Goal: Task Accomplishment & Management: Manage account settings

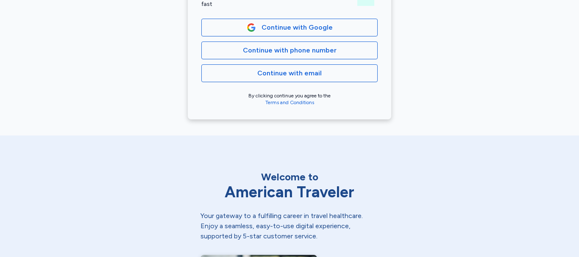
scroll to position [254, 0]
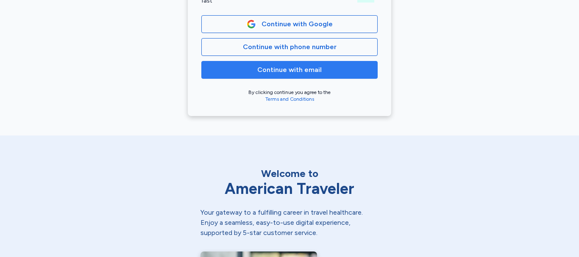
click at [299, 70] on span "Continue with email" at bounding box center [289, 70] width 64 height 10
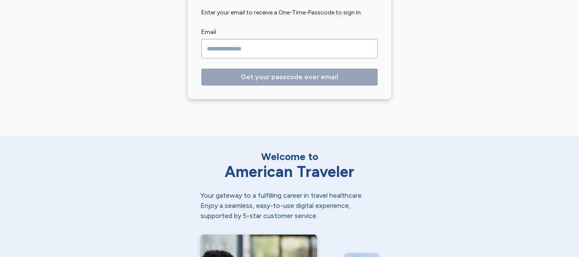
click at [266, 40] on input "Email" at bounding box center [289, 48] width 176 height 19
click at [254, 45] on input "Email" at bounding box center [289, 48] width 176 height 19
type input "**********"
click at [201, 69] on button "Get your passcode over email" at bounding box center [289, 77] width 176 height 17
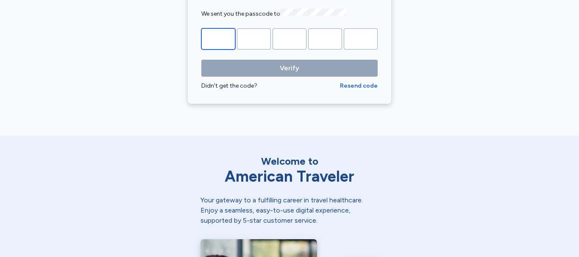
type input "*"
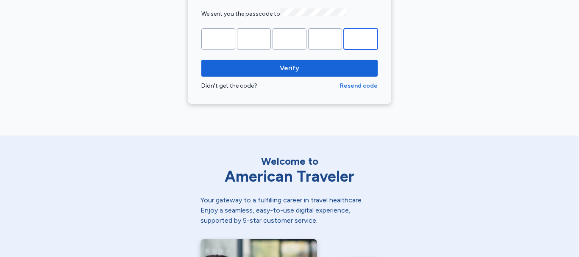
type input "*"
click at [201, 60] on button "Verify" at bounding box center [289, 68] width 176 height 17
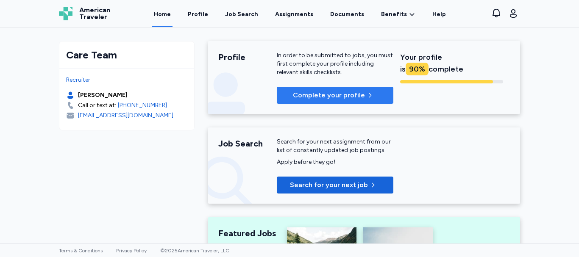
click at [341, 89] on button "Complete your profile" at bounding box center [335, 95] width 117 height 17
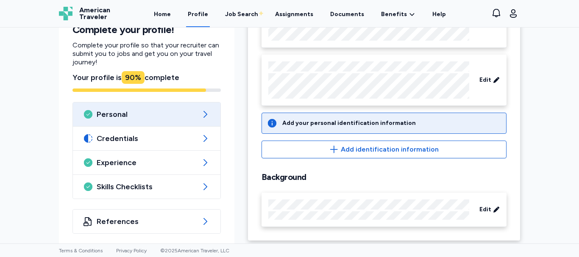
scroll to position [123, 0]
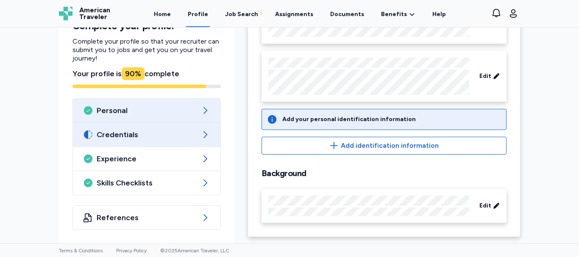
click at [181, 136] on span "Credentials" at bounding box center [147, 135] width 100 height 10
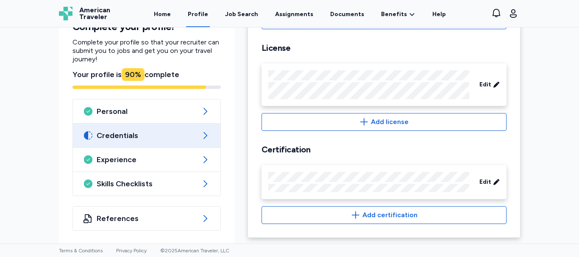
scroll to position [328, 0]
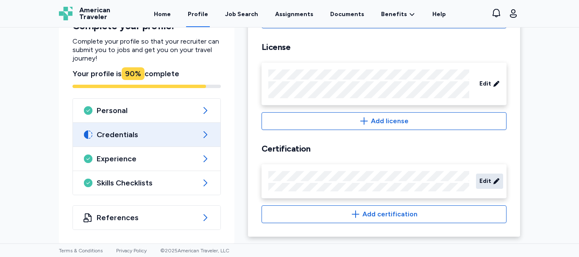
click at [486, 181] on span "Edit" at bounding box center [485, 181] width 12 height 8
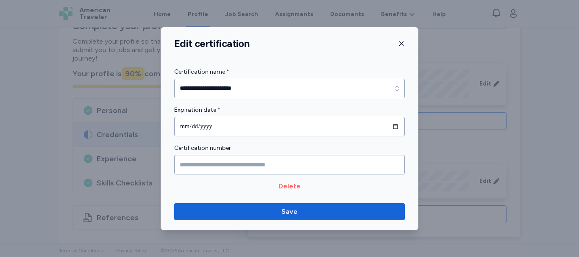
click at [288, 187] on span "Delete" at bounding box center [290, 186] width 22 height 10
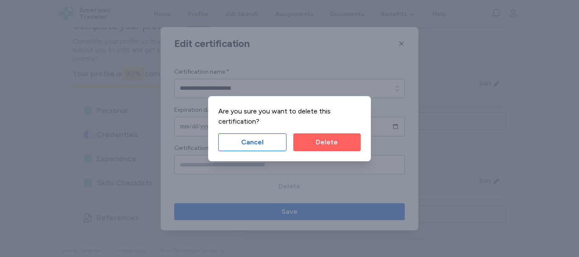
click at [333, 139] on span "Delete" at bounding box center [327, 142] width 22 height 10
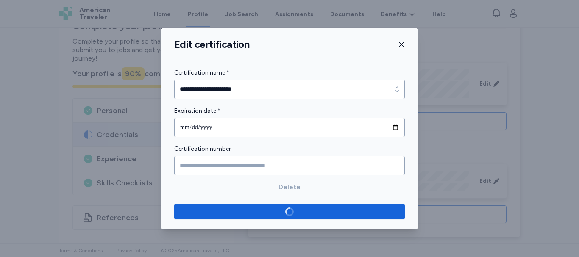
scroll to position [315, 0]
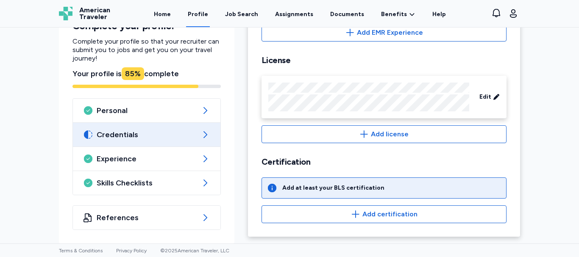
click at [366, 189] on div "Add at least your BLS certification" at bounding box center [333, 188] width 102 height 8
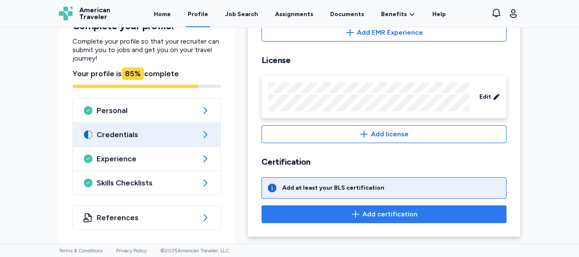
click at [360, 214] on span "Add certification" at bounding box center [384, 214] width 231 height 10
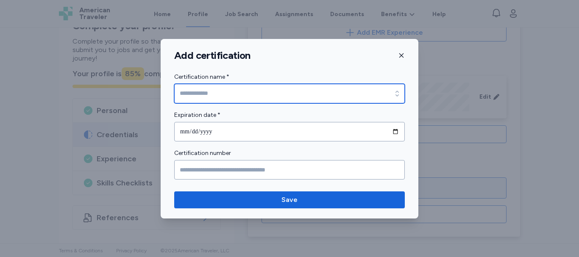
click at [297, 100] on input "Certification name *" at bounding box center [289, 93] width 231 height 19
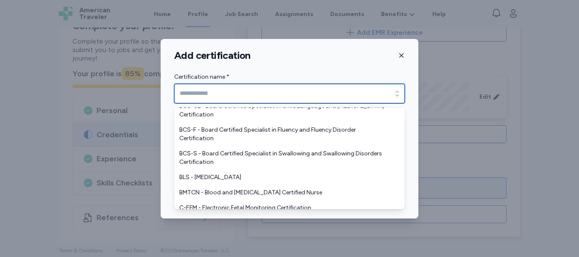
scroll to position [466, 0]
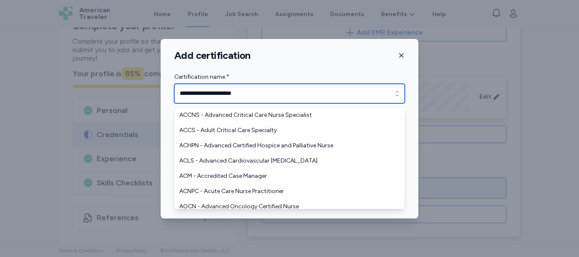
type input "**********"
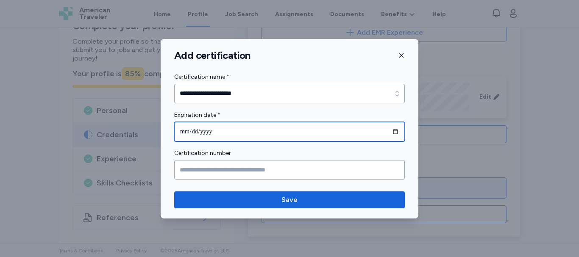
click at [206, 131] on input "date" at bounding box center [289, 131] width 231 height 19
click at [189, 131] on input "date" at bounding box center [289, 131] width 231 height 19
click at [393, 127] on input "date" at bounding box center [289, 131] width 231 height 19
click at [398, 131] on input "date" at bounding box center [289, 131] width 231 height 19
type input "**********"
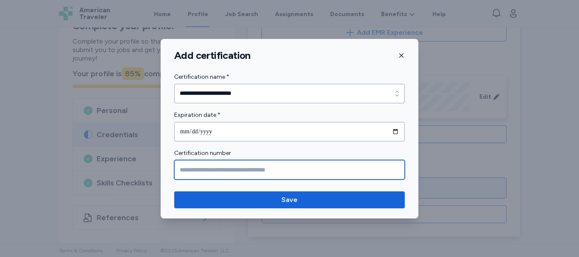
click at [263, 175] on input "Certification number" at bounding box center [289, 169] width 231 height 19
click at [221, 171] on input "Certification number" at bounding box center [289, 169] width 231 height 19
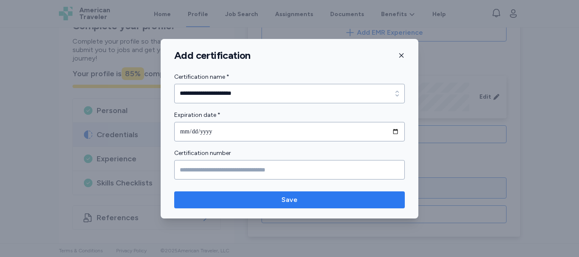
click at [285, 201] on span "Save" at bounding box center [289, 200] width 16 height 10
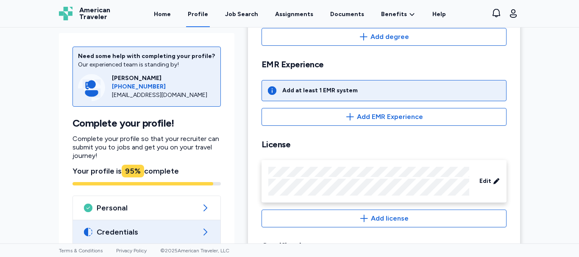
scroll to position [230, 0]
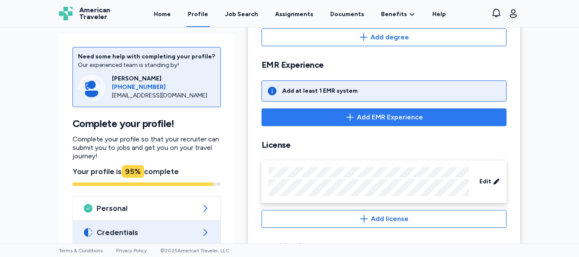
click at [357, 115] on span "Add EMR Experience" at bounding box center [390, 117] width 66 height 10
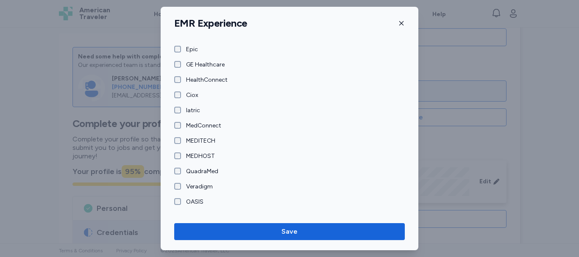
scroll to position [83, 0]
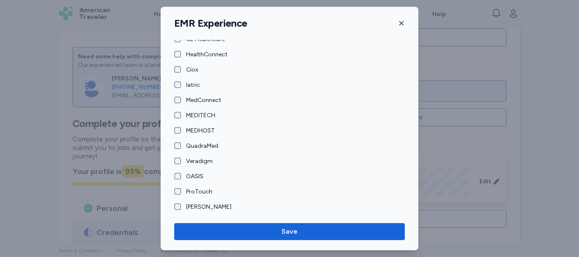
click at [396, 21] on div "EMR Experience" at bounding box center [290, 23] width 258 height 13
click at [398, 21] on icon "button" at bounding box center [401, 23] width 7 height 7
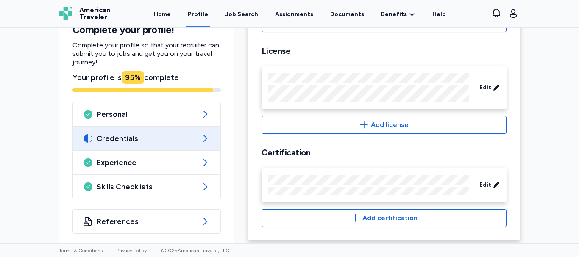
scroll to position [328, 0]
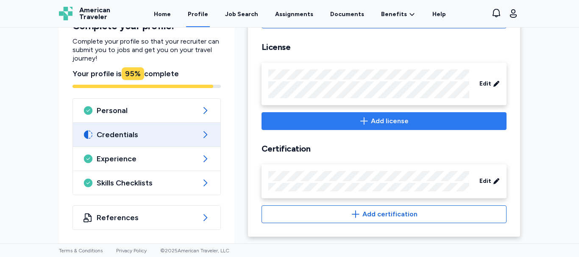
click at [373, 124] on span "Add license" at bounding box center [390, 121] width 38 height 10
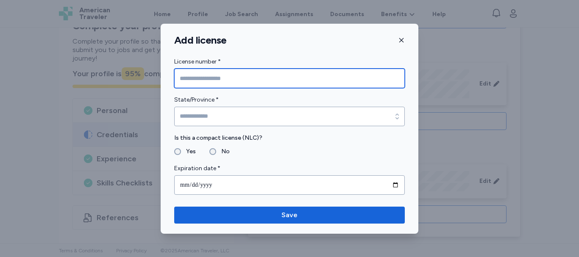
click at [276, 78] on input "License number *" at bounding box center [289, 78] width 231 height 19
type input "*********"
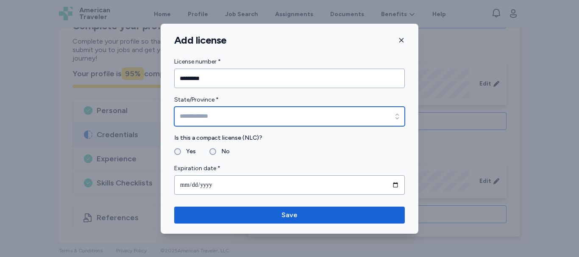
click at [204, 115] on input "State/Province *" at bounding box center [289, 116] width 231 height 19
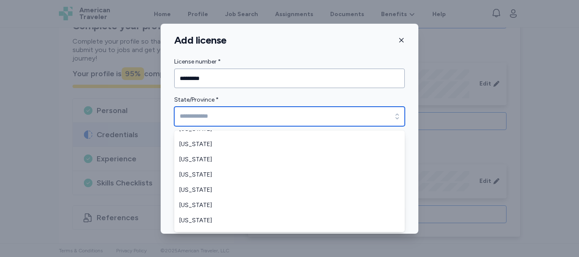
scroll to position [449, 0]
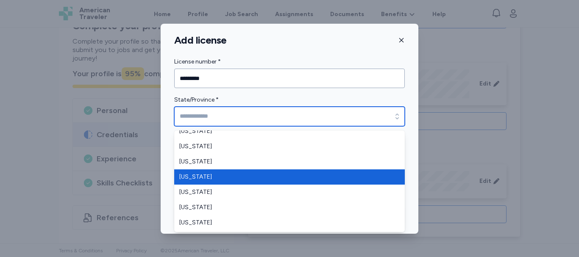
type input "********"
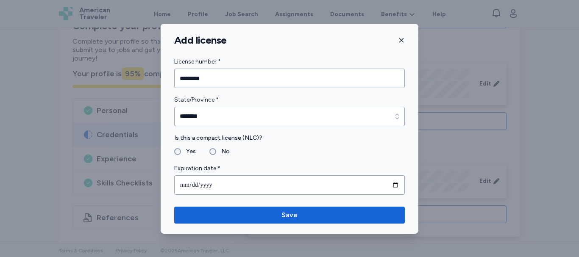
click at [282, 149] on fieldset "Yes No" at bounding box center [289, 152] width 231 height 10
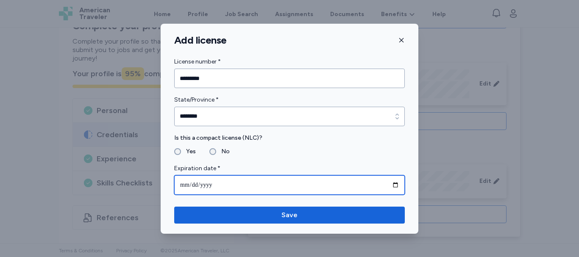
click at [228, 183] on input "date" at bounding box center [289, 184] width 231 height 19
click at [397, 185] on input "date" at bounding box center [289, 184] width 231 height 19
type input "**********"
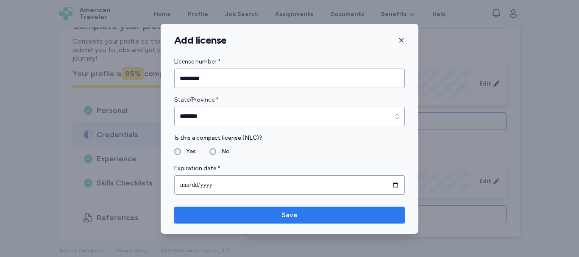
click at [285, 215] on span "Save" at bounding box center [289, 215] width 16 height 10
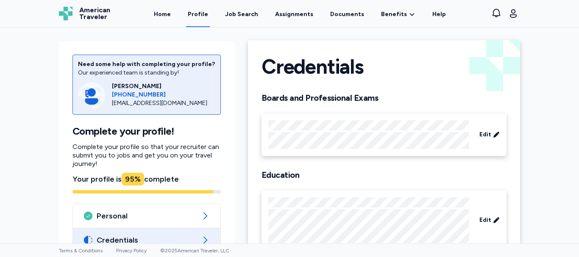
scroll to position [0, 0]
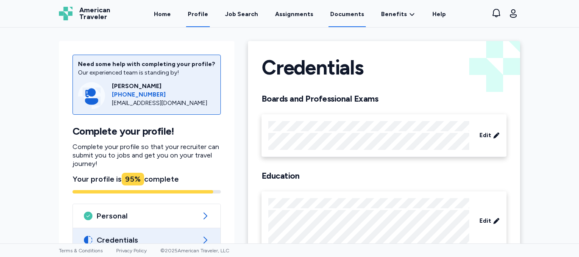
click at [357, 11] on link "Documents" at bounding box center [347, 14] width 37 height 26
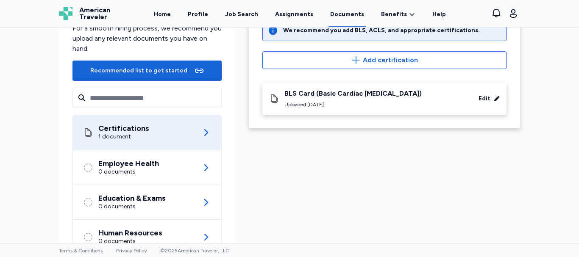
scroll to position [85, 0]
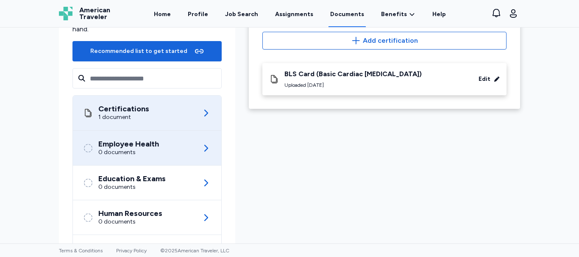
click at [155, 149] on div "0 documents" at bounding box center [128, 152] width 61 height 8
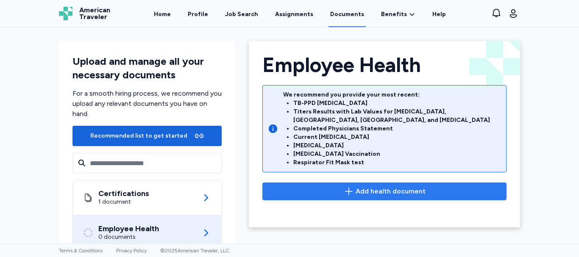
click at [359, 187] on span "Add health document" at bounding box center [391, 192] width 70 height 10
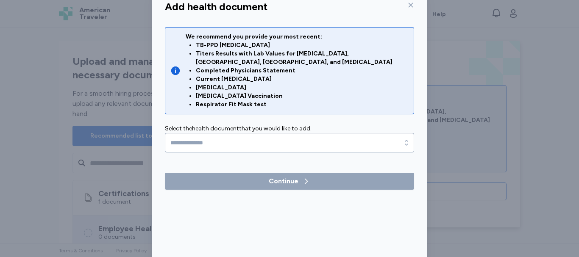
scroll to position [42, 0]
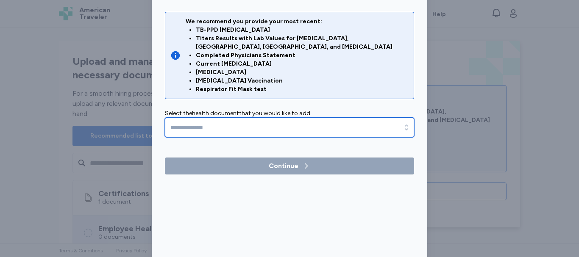
click at [297, 123] on input "text" at bounding box center [289, 127] width 249 height 19
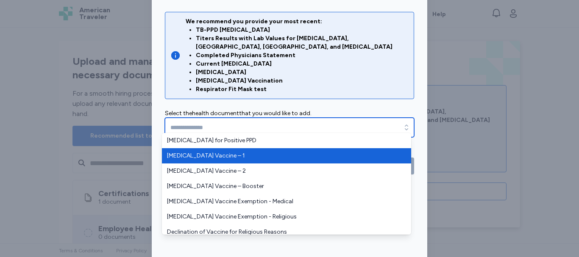
type input "**********"
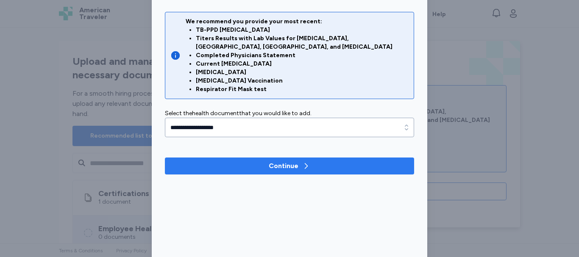
click at [279, 161] on div "Continue" at bounding box center [284, 166] width 30 height 10
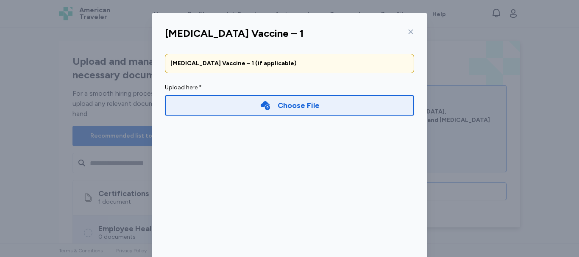
scroll to position [0, 0]
click at [408, 31] on icon at bounding box center [410, 32] width 7 height 7
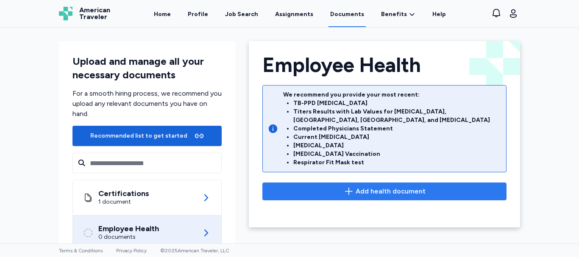
click at [334, 188] on span "Add health document" at bounding box center [385, 192] width 230 height 10
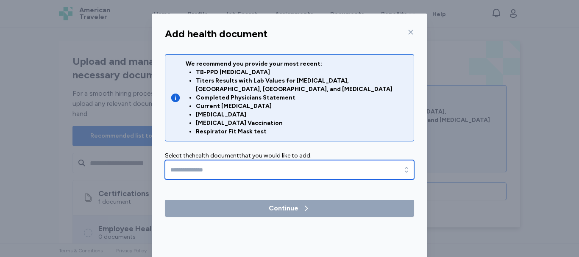
click at [237, 160] on input "text" at bounding box center [289, 169] width 249 height 19
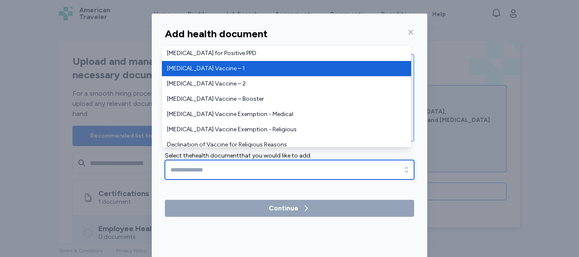
type input "**********"
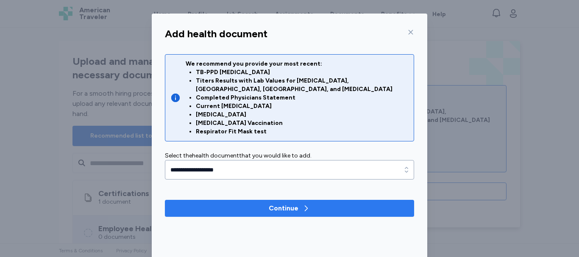
click at [273, 203] on div "Continue" at bounding box center [284, 208] width 30 height 10
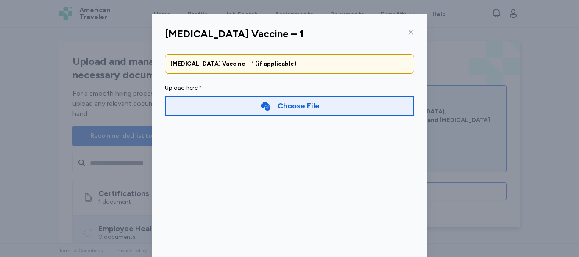
click at [298, 109] on div "Choose File" at bounding box center [299, 106] width 42 height 12
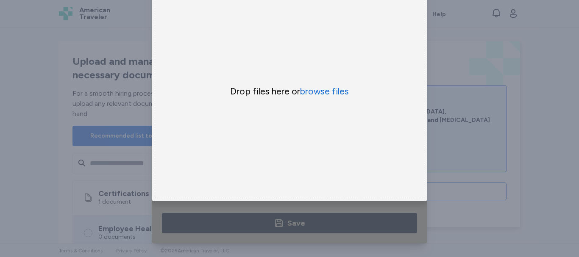
click at [485, 166] on div "[MEDICAL_DATA] Vaccine – 1 [MEDICAL_DATA] Vaccine – 1 (if applicable) Upload he…" at bounding box center [289, 95] width 579 height 324
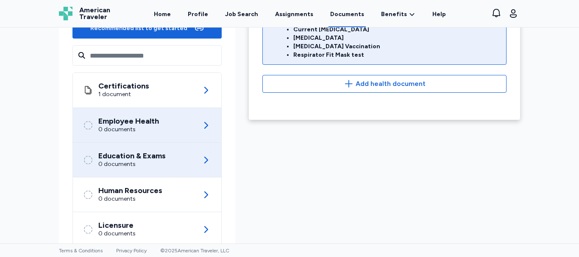
scroll to position [131, 0]
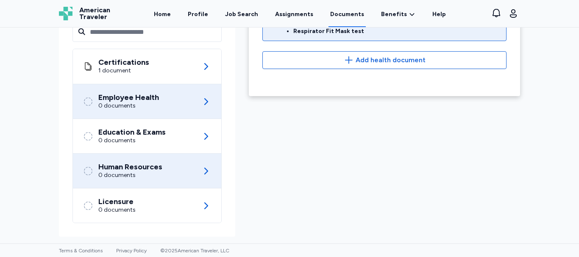
click at [177, 175] on div "Human Resources 0 documents" at bounding box center [147, 171] width 128 height 34
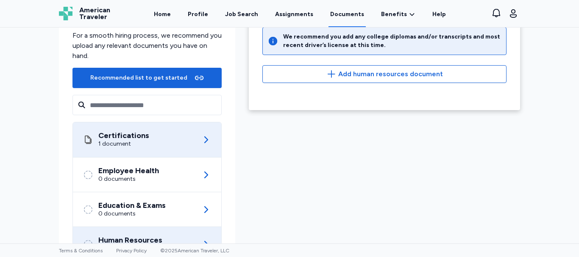
scroll to position [85, 0]
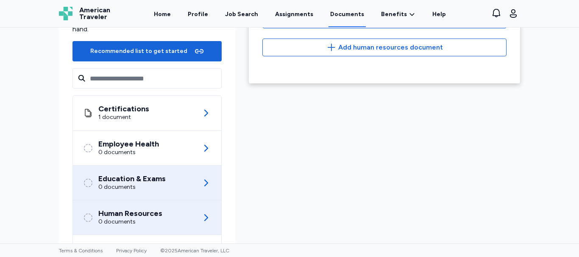
click at [170, 185] on div "Education & Exams 0 documents" at bounding box center [147, 183] width 128 height 34
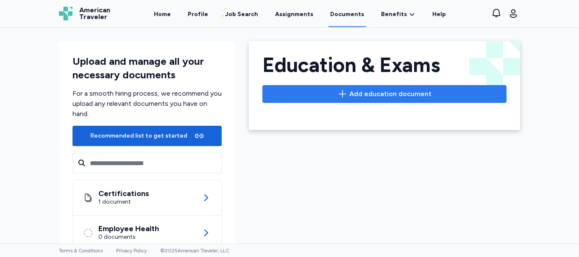
click at [349, 97] on span "Add education document" at bounding box center [390, 94] width 82 height 10
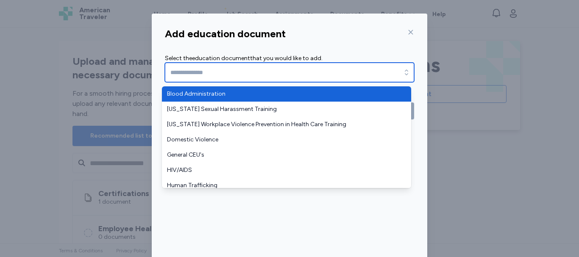
click at [337, 77] on input "text" at bounding box center [289, 72] width 249 height 19
click at [337, 75] on input "text" at bounding box center [289, 72] width 249 height 19
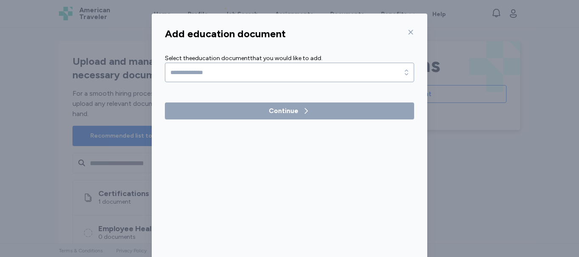
click at [491, 72] on div "Add education document Select the education document that you would like to add…" at bounding box center [289, 162] width 579 height 324
click at [409, 30] on icon at bounding box center [410, 32] width 7 height 7
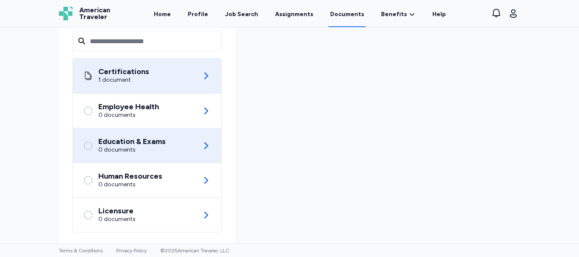
scroll to position [127, 0]
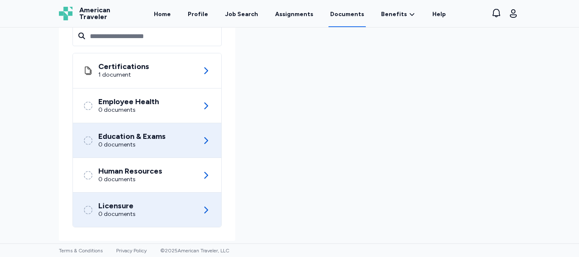
click at [157, 211] on div "Licensure 0 documents" at bounding box center [147, 210] width 128 height 34
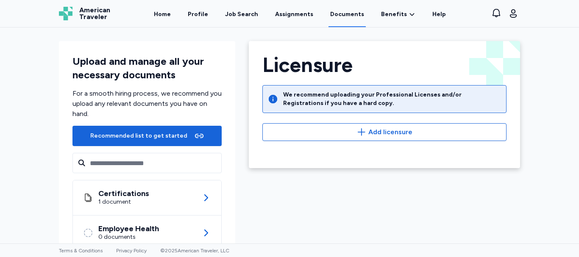
scroll to position [42, 0]
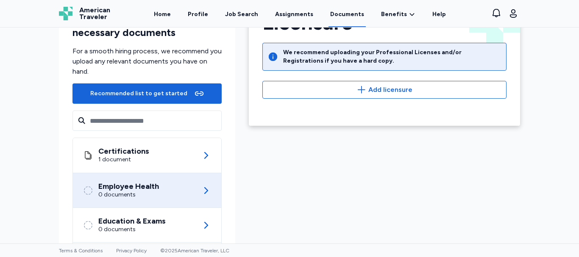
click at [176, 184] on div "Employee Health 0 documents" at bounding box center [147, 190] width 128 height 34
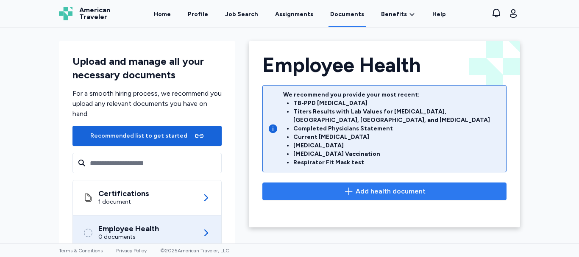
click at [301, 187] on span "Add health document" at bounding box center [385, 192] width 230 height 10
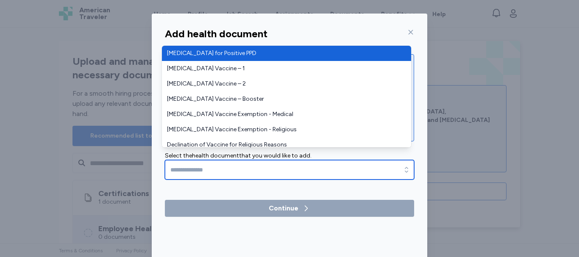
click at [233, 162] on input "text" at bounding box center [289, 169] width 249 height 19
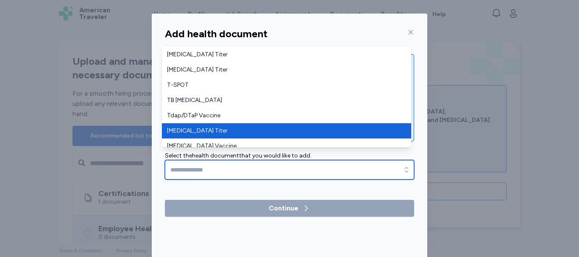
scroll to position [306, 0]
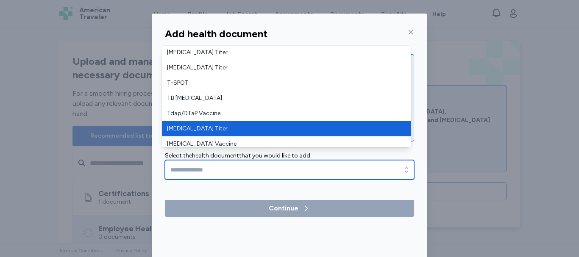
type input "**********"
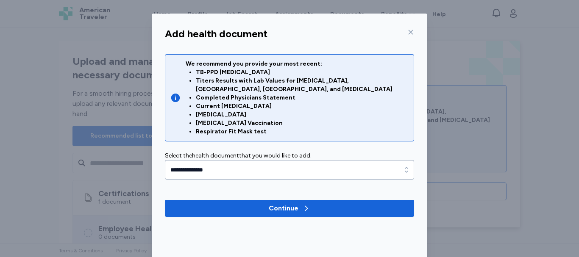
click at [404, 129] on div "We recommend you provide your most recent: TB-PPD [MEDICAL_DATA] Titers Results…" at bounding box center [289, 97] width 249 height 87
click at [407, 29] on icon at bounding box center [410, 32] width 7 height 7
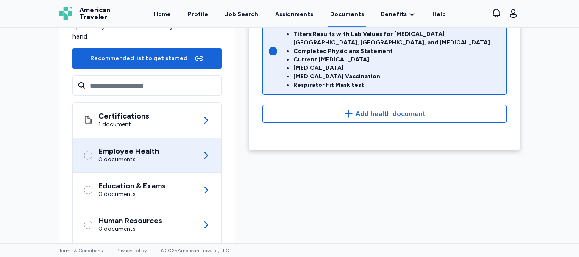
scroll to position [85, 0]
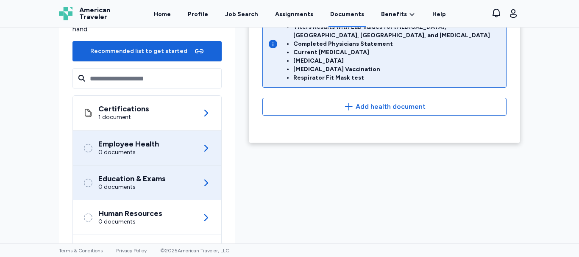
click at [151, 181] on div "Education & Exams" at bounding box center [131, 179] width 67 height 8
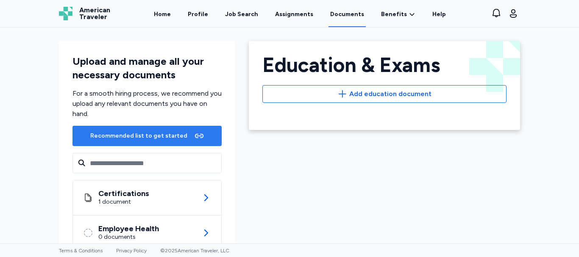
scroll to position [42, 0]
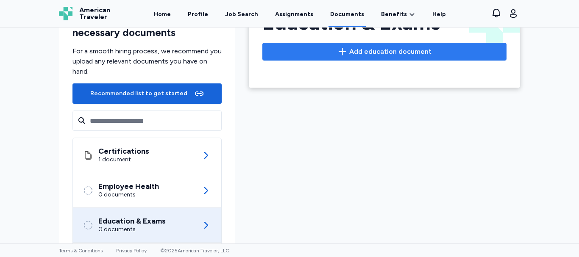
click at [332, 50] on span "Add education document" at bounding box center [385, 52] width 230 height 10
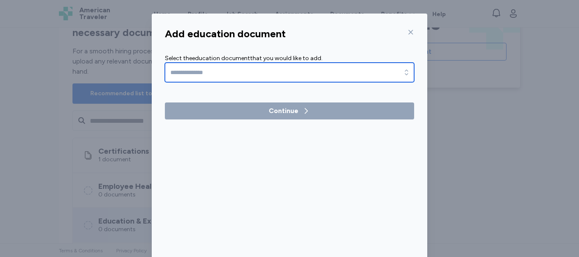
click at [305, 76] on input "text" at bounding box center [289, 72] width 249 height 19
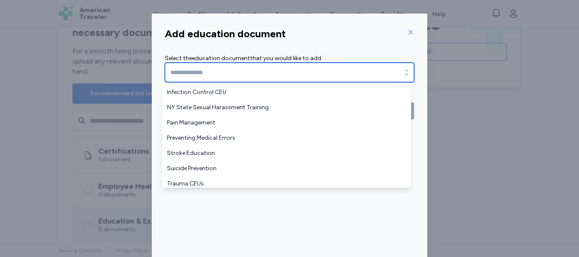
scroll to position [173, 0]
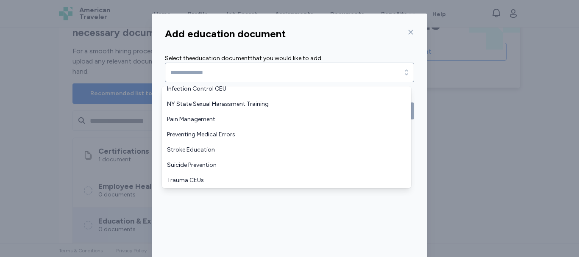
click at [409, 28] on div "Add education document Select the education document that you would like to add…" at bounding box center [290, 167] width 276 height 287
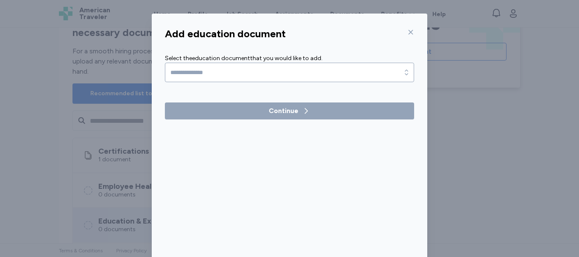
click at [407, 35] on icon at bounding box center [410, 32] width 7 height 7
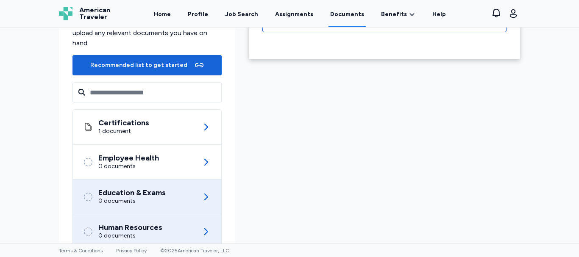
scroll to position [85, 0]
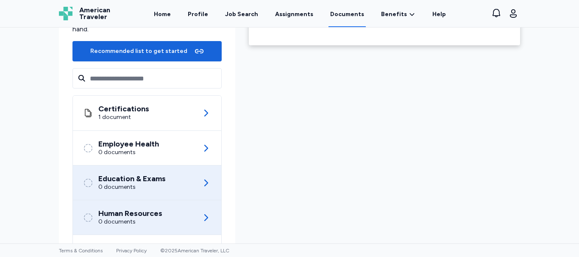
click at [174, 217] on div "Human Resources 0 documents" at bounding box center [147, 218] width 128 height 34
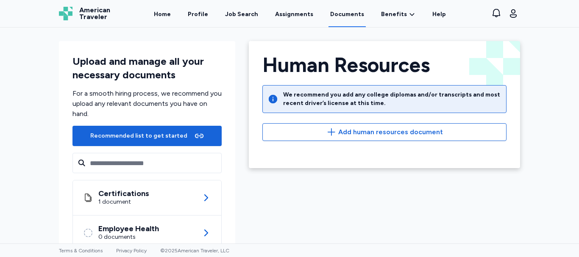
click at [380, 123] on div "Human Resources We recommend you add any college diplomas and/or transcripts an…" at bounding box center [384, 98] width 265 height 86
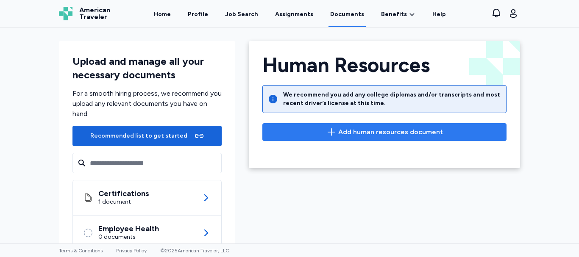
click at [379, 129] on span "Add human resources document" at bounding box center [390, 132] width 105 height 10
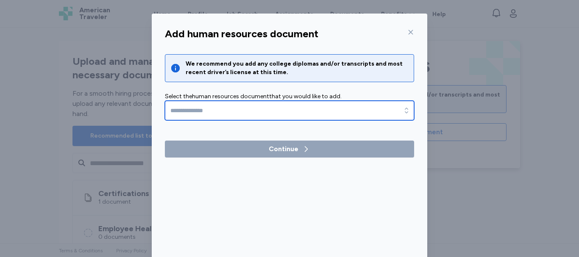
click at [341, 117] on input "text" at bounding box center [289, 110] width 249 height 19
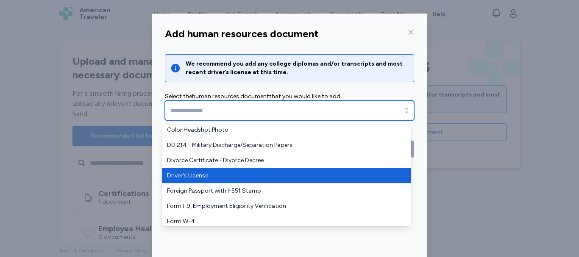
scroll to position [54, 0]
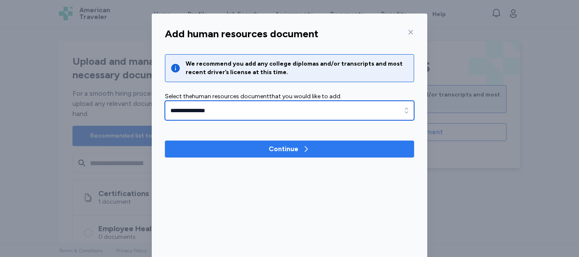
drag, startPoint x: 404, startPoint y: 173, endPoint x: 409, endPoint y: 152, distance: 21.0
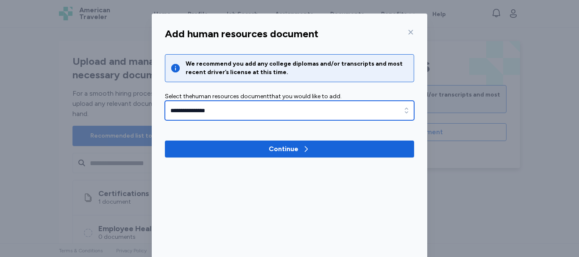
click at [395, 109] on input "**********" at bounding box center [289, 110] width 249 height 19
click at [409, 109] on div "button" at bounding box center [406, 110] width 15 height 19
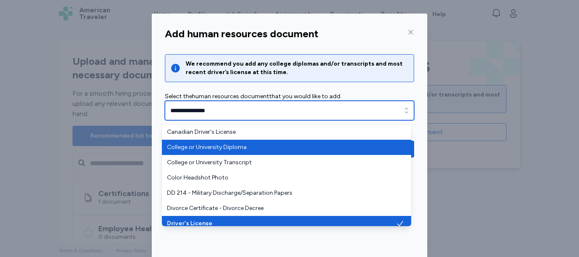
scroll to position [5, 0]
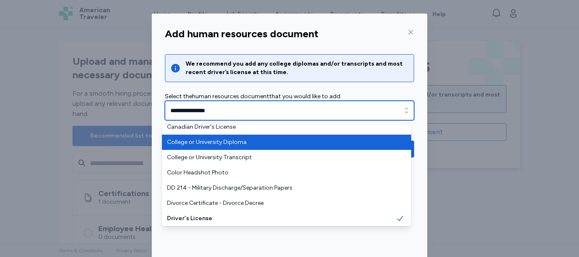
type input "**********"
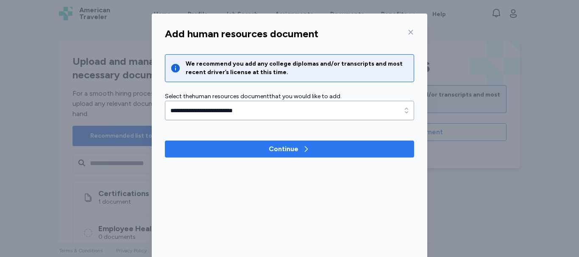
click at [291, 148] on div "Continue" at bounding box center [284, 149] width 30 height 10
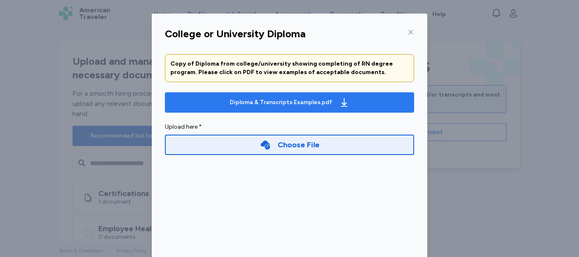
click at [293, 105] on div "Diploma & Transcripts Examples.pdf" at bounding box center [281, 102] width 103 height 8
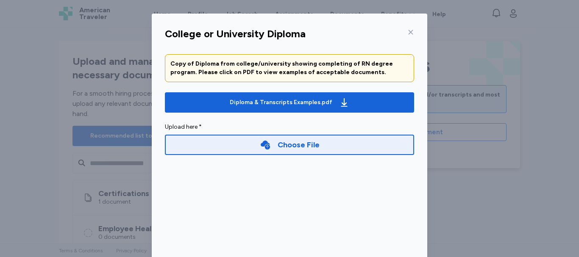
click at [278, 149] on div "Choose File" at bounding box center [299, 145] width 42 height 12
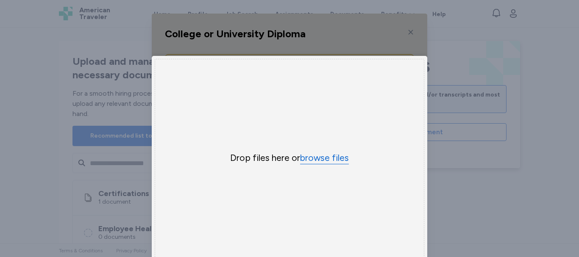
click at [337, 160] on button "browse files" at bounding box center [324, 158] width 49 height 12
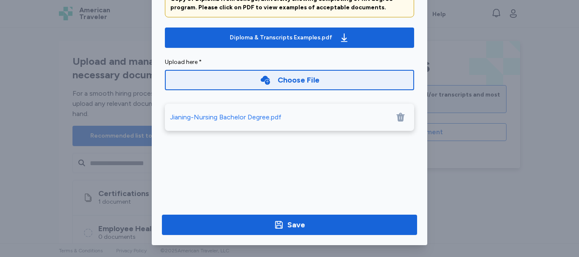
scroll to position [67, 0]
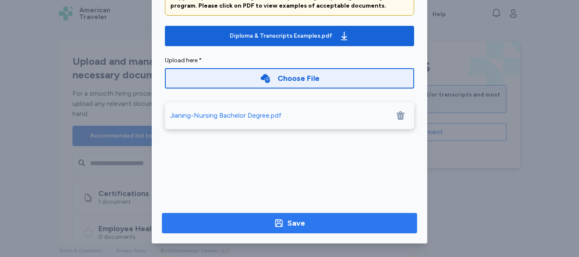
click at [297, 220] on div "Save" at bounding box center [296, 223] width 18 height 12
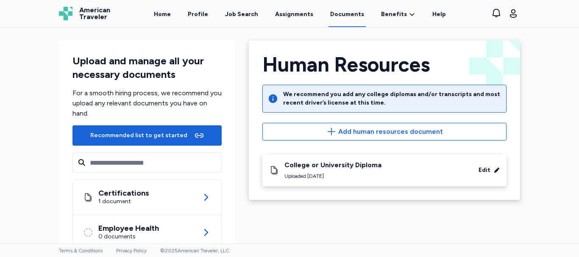
scroll to position [0, 0]
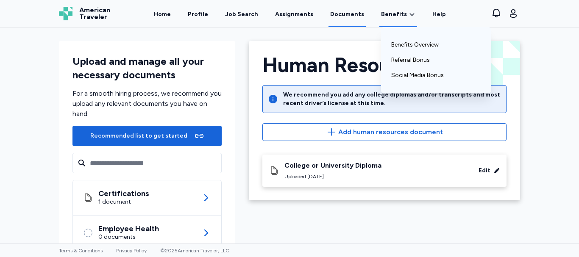
click at [396, 17] on span "Benefits" at bounding box center [394, 14] width 26 height 8
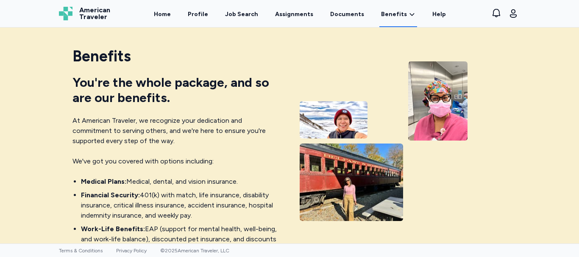
click at [226, 14] on div "Home Profile Job Search Assignments Documents Benefits Benefits Overview Referr…" at bounding box center [299, 13] width 359 height 27
click at [239, 13] on div "Job Search" at bounding box center [241, 14] width 33 height 8
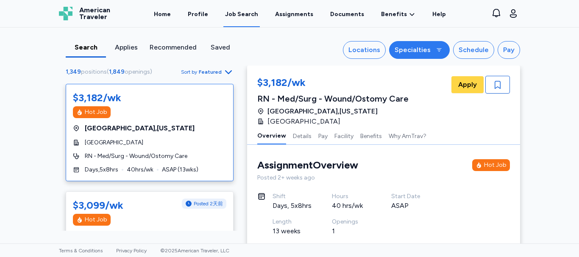
click at [424, 53] on div "Specialties" at bounding box center [413, 50] width 36 height 10
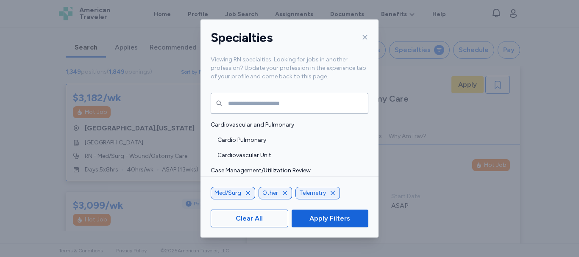
click at [362, 35] on icon at bounding box center [365, 37] width 7 height 7
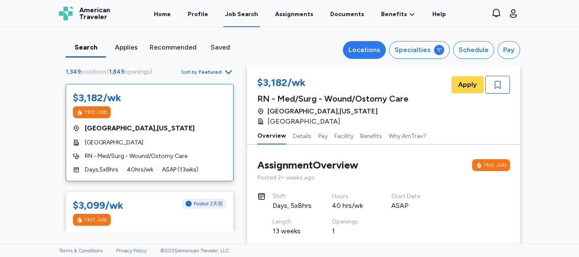
click at [365, 46] on div "Locations" at bounding box center [364, 50] width 32 height 10
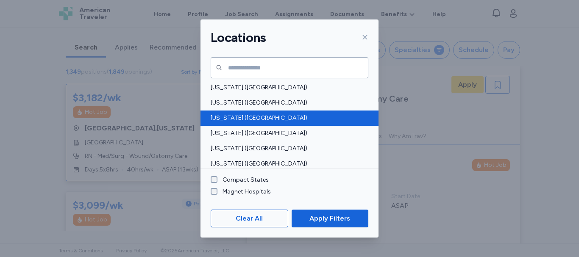
scroll to position [483, 0]
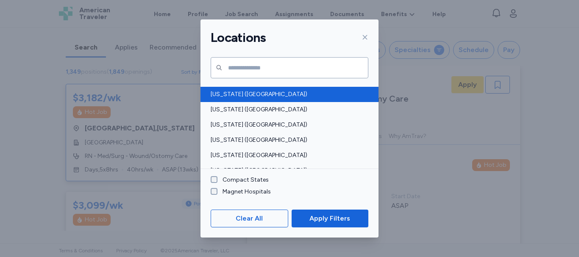
click at [278, 94] on span "[US_STATE] ([GEOGRAPHIC_DATA])" at bounding box center [287, 94] width 153 height 8
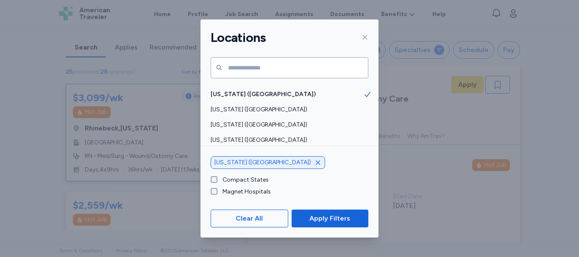
scroll to position [1, 0]
click at [310, 216] on span "Apply Filters" at bounding box center [329, 219] width 41 height 10
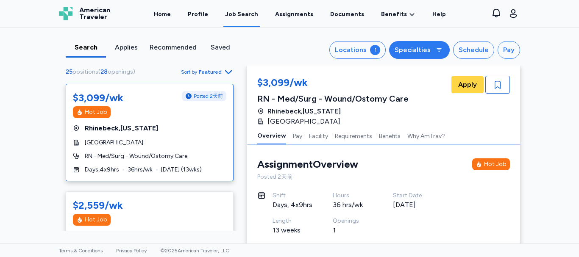
click at [411, 53] on div "Specialties" at bounding box center [413, 50] width 36 height 10
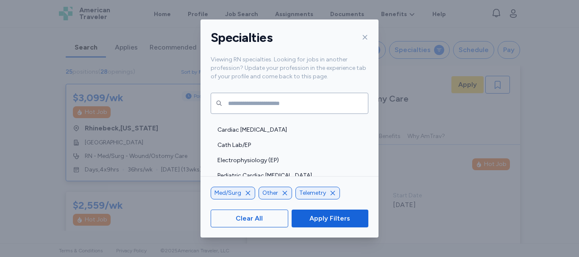
scroll to position [127, 0]
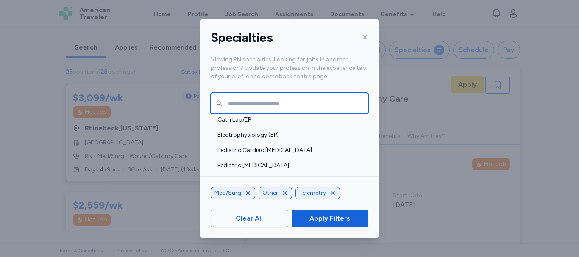
click at [327, 99] on input "text" at bounding box center [290, 103] width 158 height 21
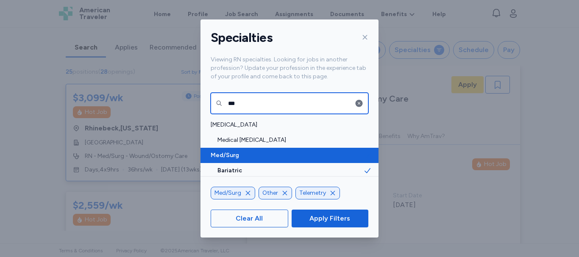
type input "***"
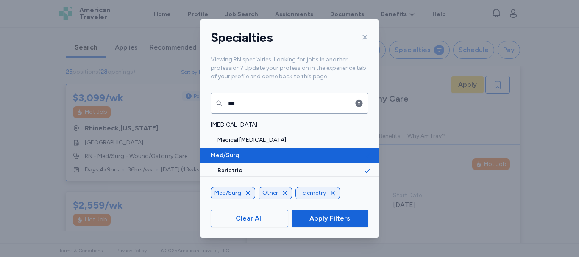
click at [252, 156] on span "Med/Surg" at bounding box center [287, 155] width 153 height 8
click at [255, 154] on span "Med/Surg" at bounding box center [287, 155] width 153 height 8
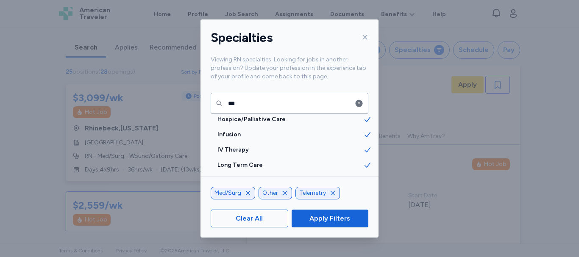
scroll to position [127, 0]
click at [292, 145] on div "Long Term Care" at bounding box center [290, 150] width 178 height 15
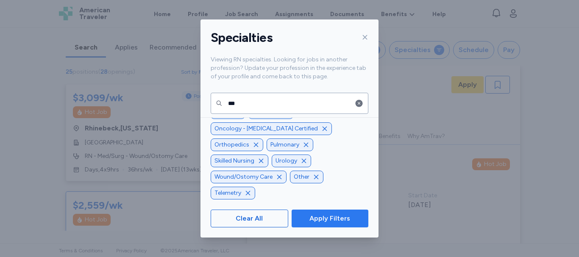
click at [330, 221] on span "Apply Filters" at bounding box center [329, 219] width 41 height 10
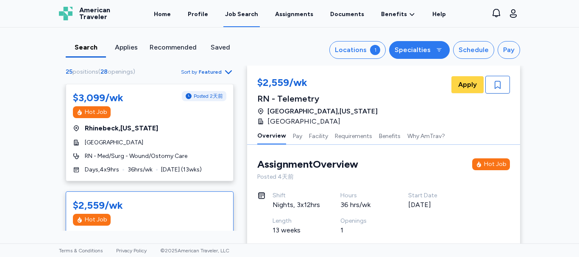
click at [415, 53] on div "Specialties" at bounding box center [413, 50] width 36 height 10
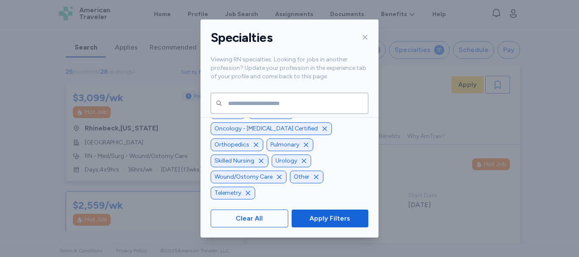
click at [321, 132] on icon "button" at bounding box center [324, 128] width 7 height 7
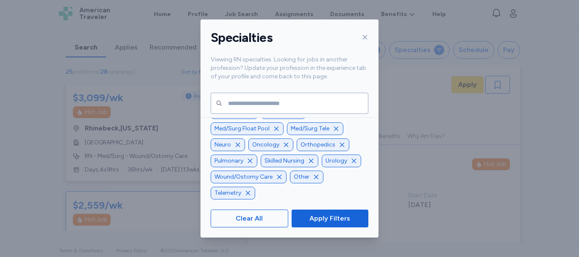
click at [248, 193] on icon "button" at bounding box center [248, 193] width 4 height 4
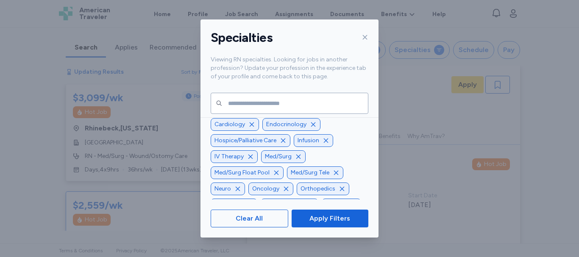
scroll to position [-42, 0]
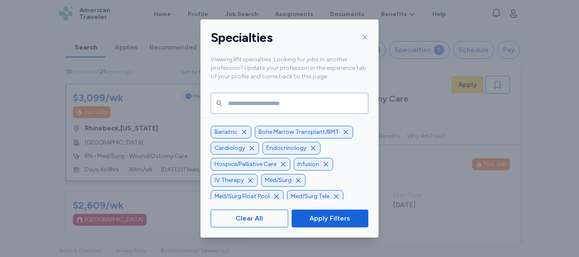
scroll to position [-53, 0]
click at [346, 134] on div "Bone Marrow Transplant/BMT" at bounding box center [304, 134] width 98 height 13
click at [344, 135] on icon "button" at bounding box center [346, 134] width 4 height 4
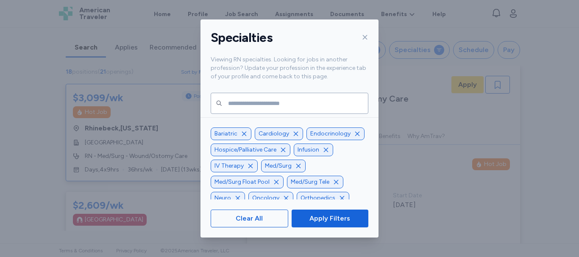
click at [354, 133] on icon "button" at bounding box center [357, 134] width 7 height 7
click at [326, 150] on icon "button" at bounding box center [326, 150] width 7 height 7
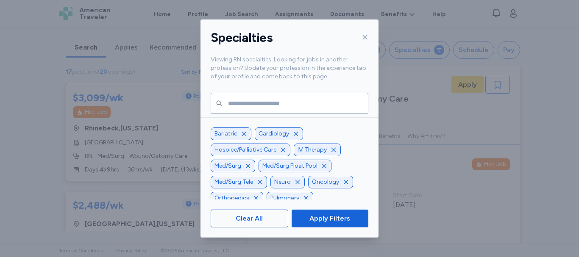
click at [332, 149] on icon "button" at bounding box center [333, 150] width 7 height 7
click at [337, 164] on icon "button" at bounding box center [336, 166] width 4 height 4
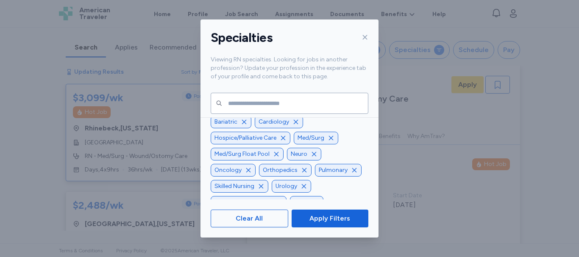
scroll to position [0, 0]
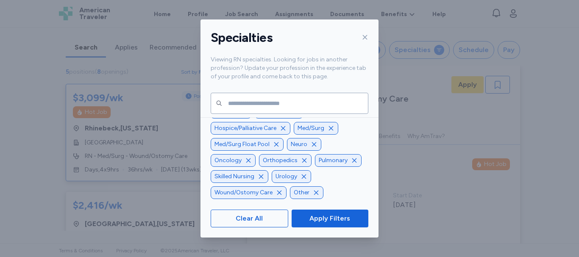
click at [279, 193] on icon "button" at bounding box center [279, 192] width 7 height 7
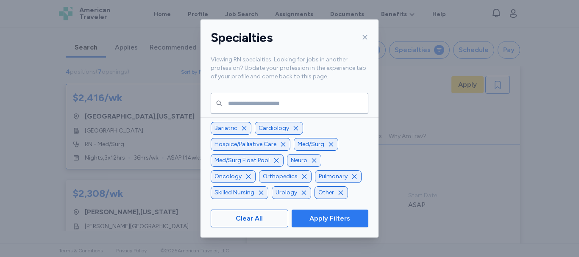
click at [320, 218] on span "Apply Filters" at bounding box center [329, 219] width 41 height 10
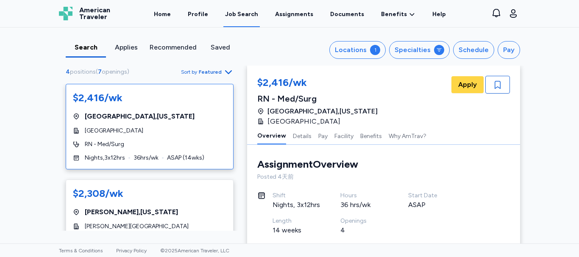
click at [206, 72] on span "Featured" at bounding box center [210, 72] width 23 height 7
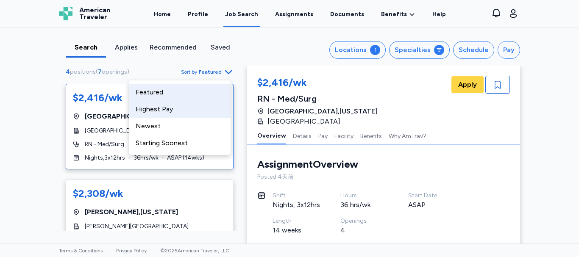
click at [190, 107] on div "Highest Pay" at bounding box center [180, 109] width 102 height 17
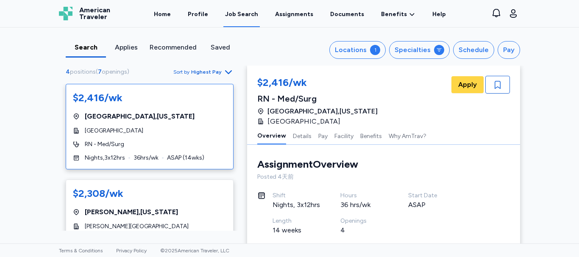
click at [108, 117] on span "[GEOGRAPHIC_DATA] , [US_STATE]" at bounding box center [140, 116] width 110 height 10
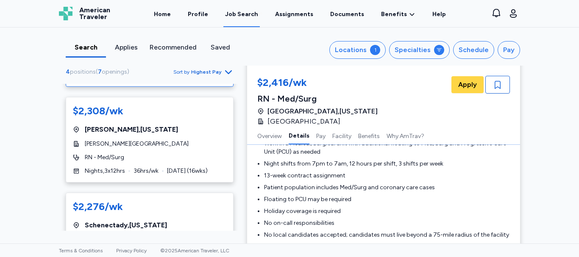
scroll to position [85, 0]
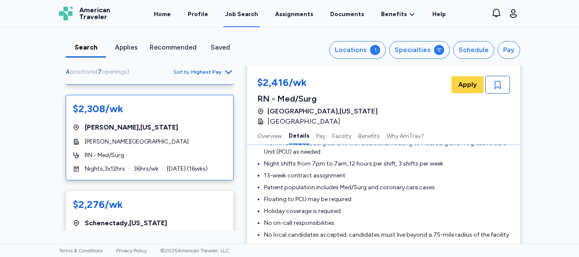
click at [155, 124] on div "[PERSON_NAME] , [US_STATE]" at bounding box center [149, 128] width 153 height 10
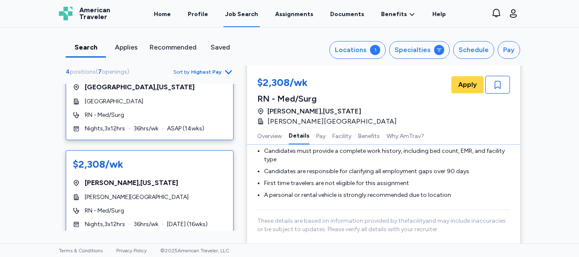
scroll to position [42, 0]
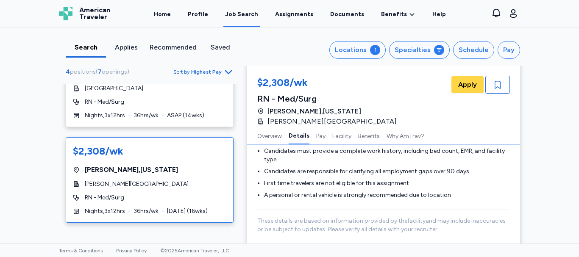
click at [149, 173] on div "[PERSON_NAME] , [US_STATE]" at bounding box center [149, 170] width 153 height 10
click at [164, 177] on div "$2,308/[PERSON_NAME] , [US_STATE][GEOGRAPHIC_DATA][PERSON_NAME] RN - Med/Surg N…" at bounding box center [150, 180] width 168 height 86
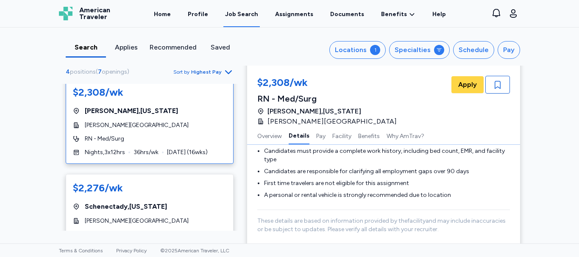
scroll to position [127, 0]
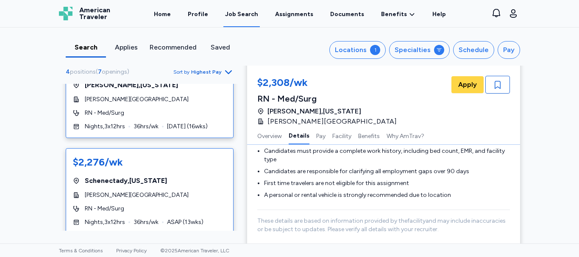
click at [171, 175] on div "$2,276/wk [GEOGRAPHIC_DATA] , [US_STATE][GEOGRAPHIC_DATA][PERSON_NAME] RN - Med…" at bounding box center [150, 191] width 168 height 86
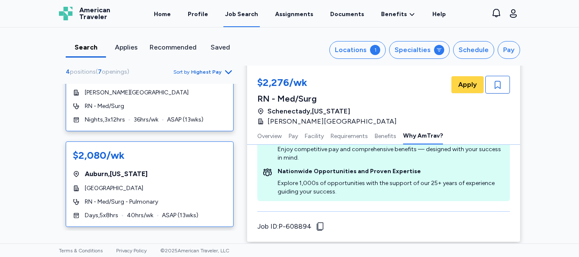
scroll to position [236, 0]
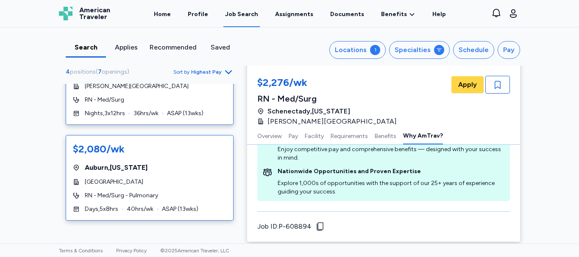
click at [204, 177] on div "$2,080/wk [GEOGRAPHIC_DATA] , [US_STATE][GEOGRAPHIC_DATA] RN - Med/[GEOGRAPHIC_…" at bounding box center [150, 178] width 168 height 86
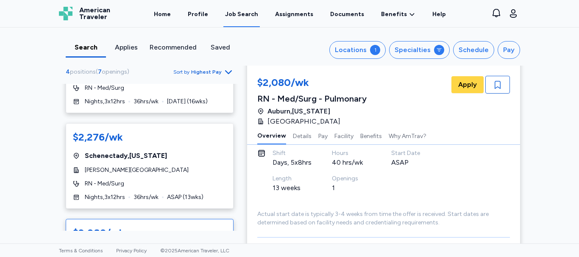
scroll to position [151, 0]
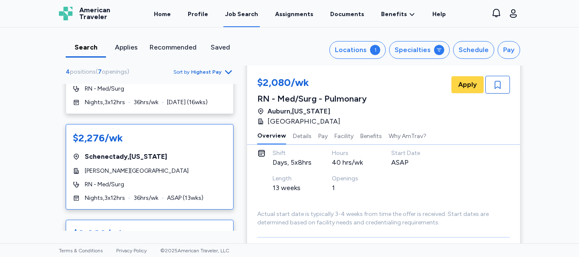
click at [193, 176] on div "$2,276/wk [GEOGRAPHIC_DATA] , [US_STATE][GEOGRAPHIC_DATA][PERSON_NAME] RN - Med…" at bounding box center [150, 167] width 168 height 86
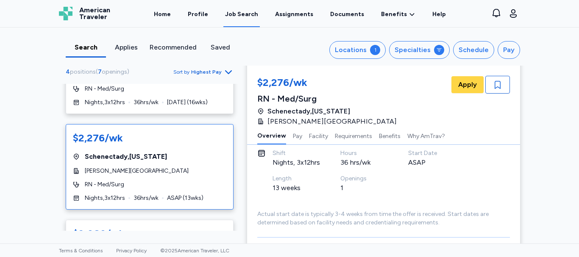
scroll to position [1, 0]
